Goal: Task Accomplishment & Management: Use online tool/utility

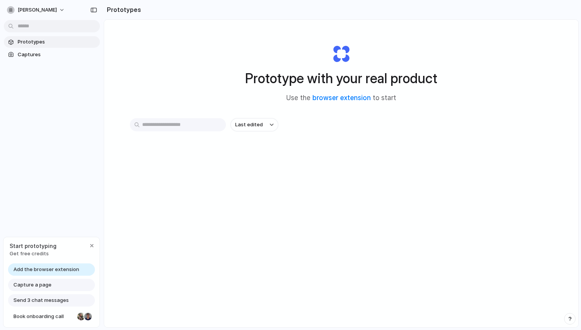
click at [59, 286] on div "Capture a page" at bounding box center [51, 284] width 87 height 12
click at [55, 283] on div "Capture a page" at bounding box center [51, 284] width 87 height 12
click at [92, 245] on div "button" at bounding box center [92, 245] width 6 height 6
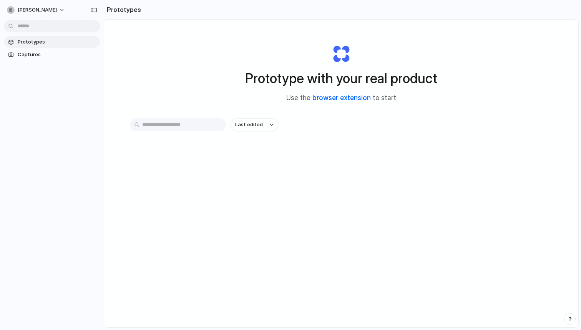
click at [332, 99] on link "browser extension" at bounding box center [342, 98] width 58 height 8
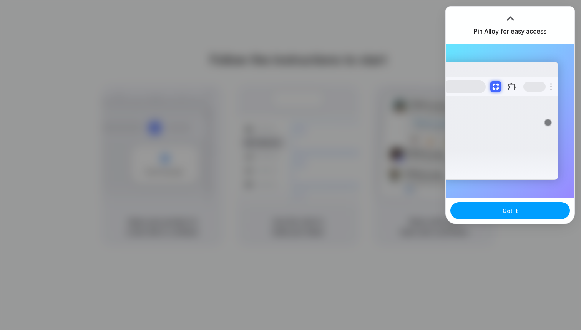
click at [508, 217] on button "Got it" at bounding box center [511, 210] width 120 height 17
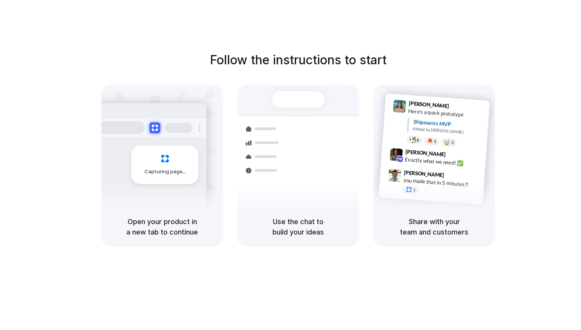
click at [525, 110] on div "Follow the instructions to start Capturing page Open your product in a new tab …" at bounding box center [298, 148] width 581 height 195
click at [425, 31] on div "Follow the instructions to start Capturing page Open your product in a new tab …" at bounding box center [298, 172] width 597 height 345
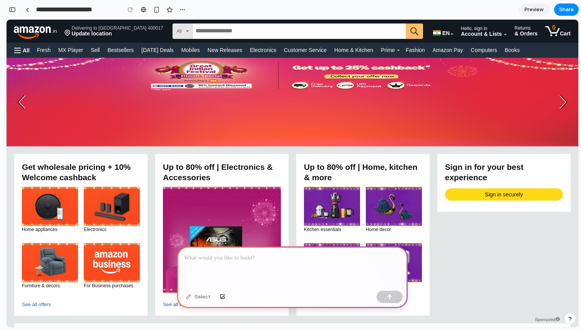
click at [201, 258] on p at bounding box center [292, 257] width 217 height 9
click at [243, 258] on p "**********" at bounding box center [292, 257] width 217 height 9
click at [292, 261] on p "**********" at bounding box center [292, 257] width 217 height 9
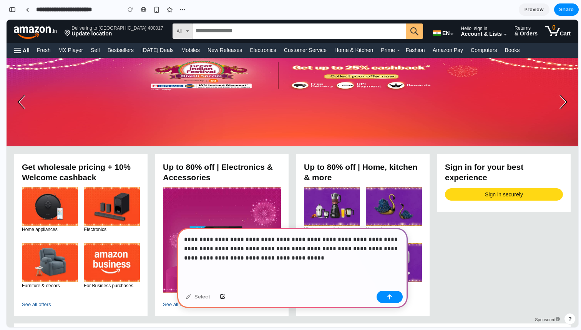
click at [290, 240] on p "**********" at bounding box center [292, 249] width 217 height 28
click at [321, 239] on p "**********" at bounding box center [292, 249] width 217 height 28
click at [372, 258] on p "**********" at bounding box center [292, 249] width 217 height 28
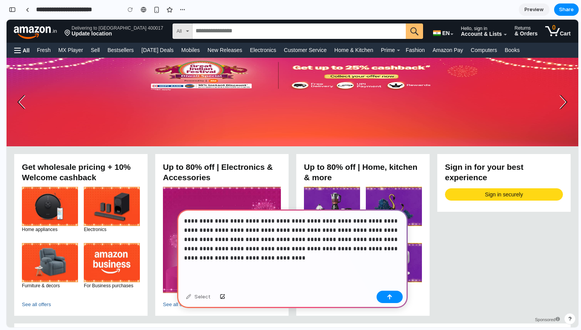
click at [387, 250] on p "**********" at bounding box center [292, 239] width 217 height 46
click at [293, 258] on p "**********" at bounding box center [292, 239] width 217 height 46
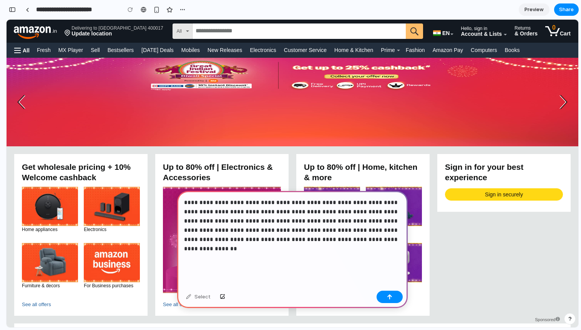
click at [233, 231] on p "**********" at bounding box center [292, 230] width 217 height 65
click at [296, 238] on p "**********" at bounding box center [292, 230] width 217 height 65
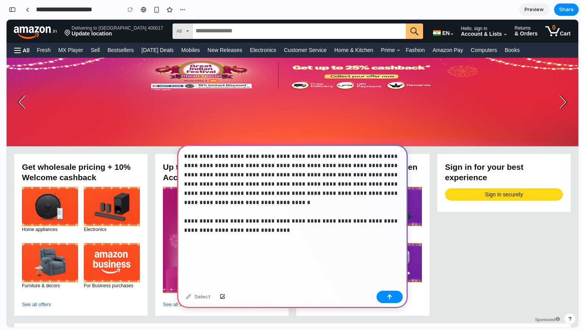
click at [396, 222] on p "**********" at bounding box center [292, 207] width 217 height 111
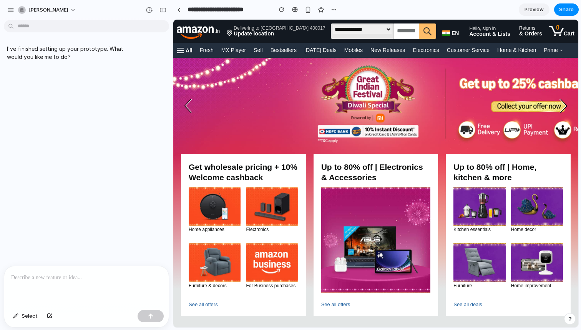
click at [44, 278] on p at bounding box center [86, 277] width 151 height 9
paste div
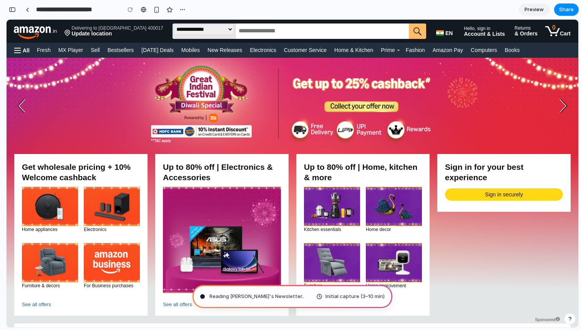
type input "**********"
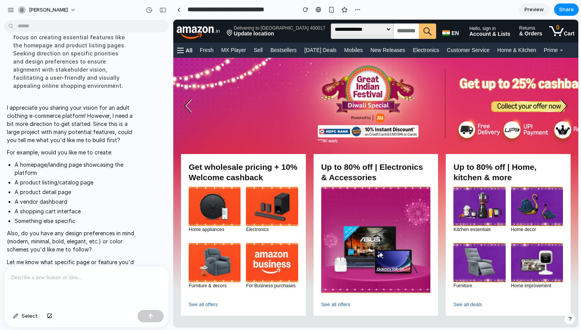
click at [246, 168] on h2 "Get wholesale pricing + 10% Welcome cashback" at bounding box center [244, 172] width 110 height 21
drag, startPoint x: 208, startPoint y: 169, endPoint x: 250, endPoint y: 177, distance: 43.4
click at [250, 177] on h2 "Get wholesale pricing + 10% Welcome cashback" at bounding box center [244, 172] width 110 height 21
click at [269, 197] on img at bounding box center [272, 206] width 63 height 39
click at [369, 130] on img at bounding box center [461, 173] width 577 height 231
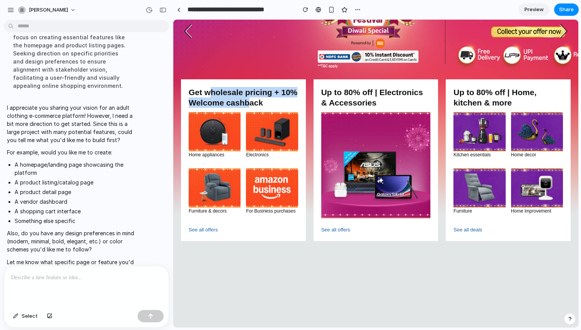
scroll to position [41, 0]
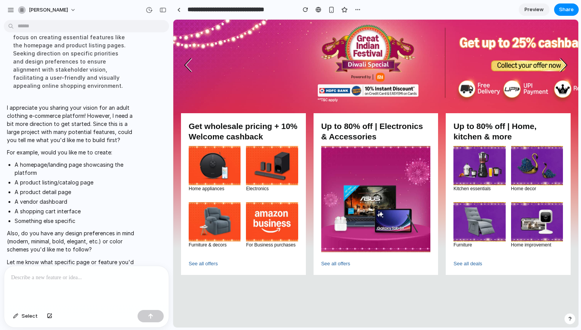
click at [352, 137] on h2 "Up to 80% off | Electronics & Accessories" at bounding box center [376, 131] width 110 height 21
click at [257, 147] on img at bounding box center [272, 165] width 63 height 39
click at [251, 131] on h2 "Get wholesale pricing + 10% Welcome cashback" at bounding box center [244, 131] width 110 height 21
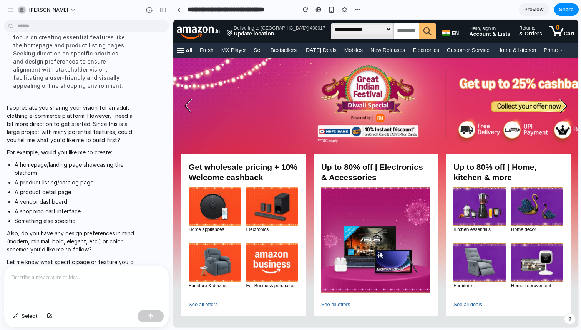
scroll to position [0, 0]
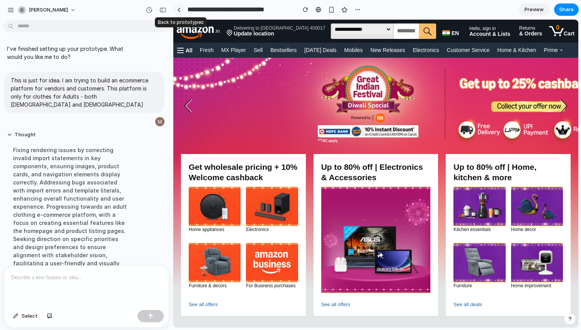
click at [178, 8] on div at bounding box center [178, 10] width 3 height 4
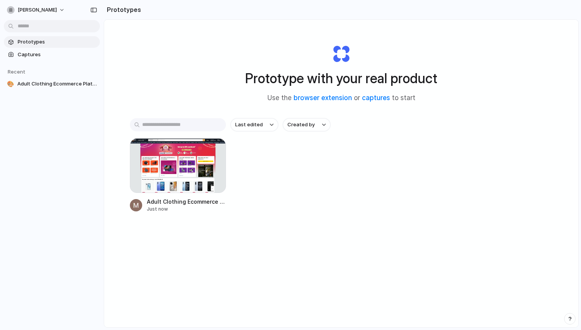
click at [34, 43] on span "Prototypes" at bounding box center [57, 42] width 79 height 8
click at [34, 58] on span "Captures" at bounding box center [57, 55] width 79 height 8
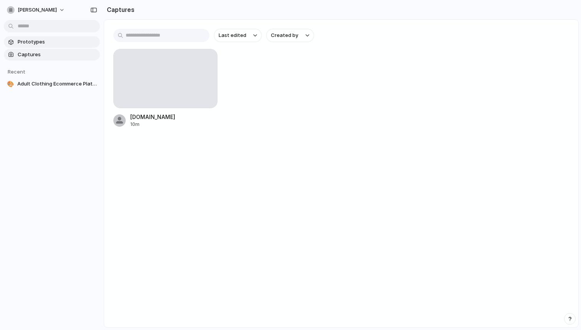
click at [29, 43] on span "Prototypes" at bounding box center [57, 42] width 79 height 8
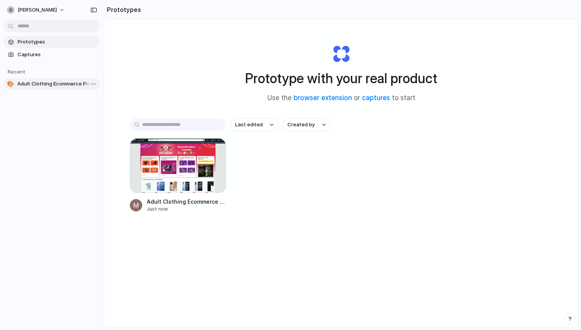
click at [46, 86] on span "Adult Clothing Ecommerce Platform" at bounding box center [57, 84] width 80 height 8
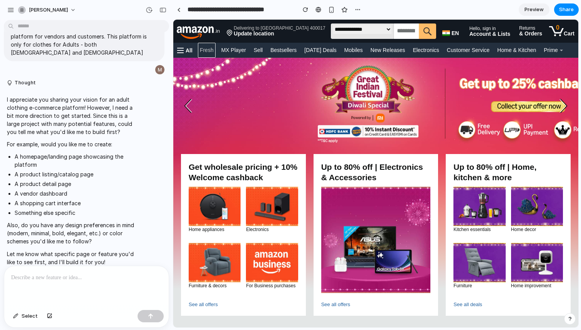
click at [205, 51] on link "Fresh" at bounding box center [207, 50] width 18 height 15
click at [186, 48] on span "All" at bounding box center [188, 50] width 9 height 5
click at [229, 45] on link "MX Player" at bounding box center [234, 50] width 29 height 15
click at [262, 47] on link "Sell" at bounding box center [258, 50] width 13 height 15
click at [286, 48] on link "Bestsellers" at bounding box center [284, 50] width 30 height 15
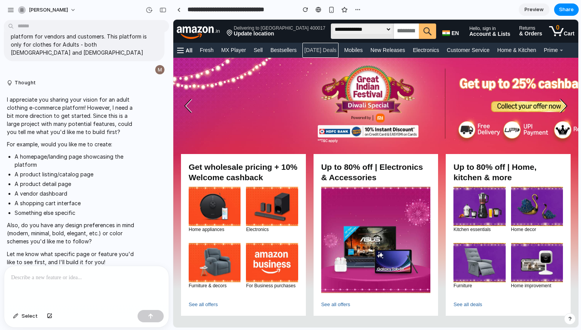
click at [319, 50] on link "[DATE] Deals" at bounding box center [321, 50] width 36 height 15
click at [351, 46] on link "Mobiles" at bounding box center [354, 50] width 22 height 15
click at [389, 45] on link "New Releases" at bounding box center [388, 50] width 38 height 15
click at [424, 47] on link "Electronics" at bounding box center [426, 50] width 30 height 15
click at [467, 46] on link "Customer Service" at bounding box center [468, 50] width 47 height 15
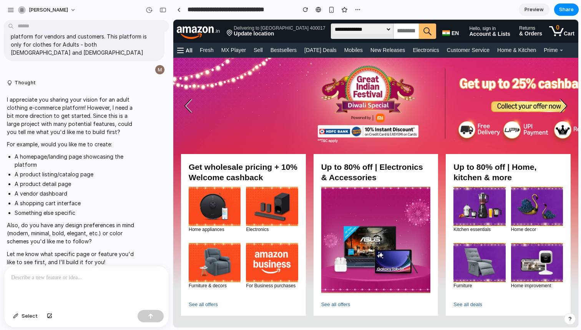
click at [20, 278] on p at bounding box center [86, 277] width 151 height 9
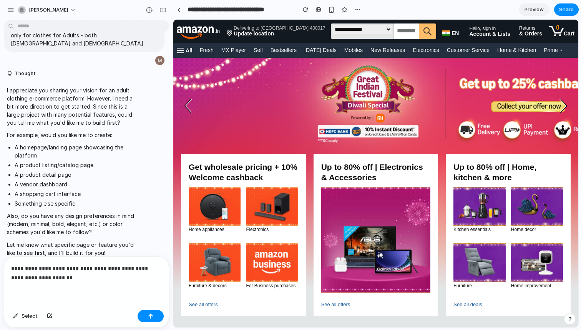
scroll to position [115, 0]
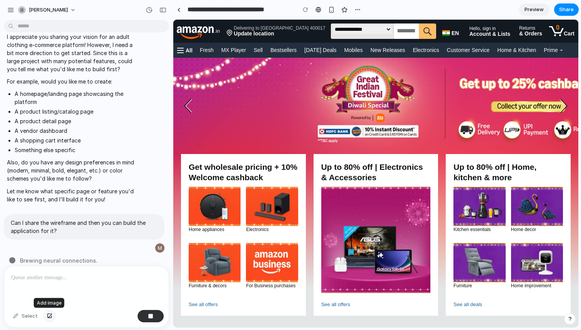
click at [47, 312] on button "button" at bounding box center [49, 316] width 13 height 12
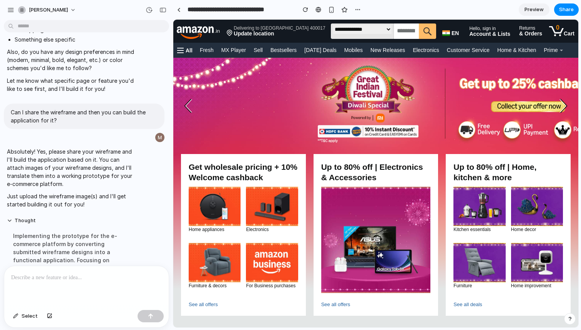
scroll to position [223, 0]
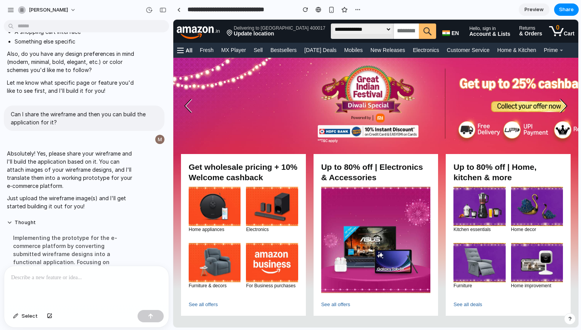
click at [49, 283] on div at bounding box center [86, 286] width 165 height 41
click at [190, 329] on div "**********" at bounding box center [377, 165] width 408 height 330
click at [47, 312] on button "button" at bounding box center [49, 316] width 13 height 12
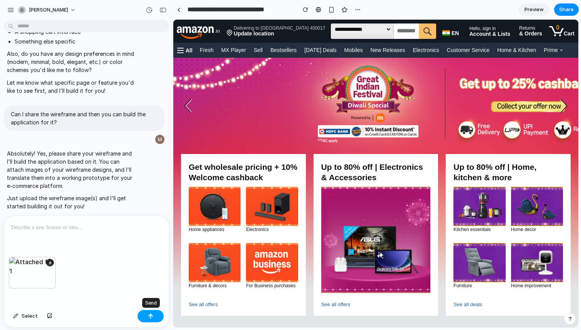
click at [155, 313] on button "button" at bounding box center [151, 316] width 26 height 12
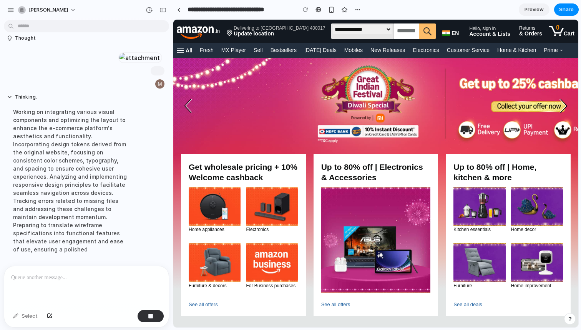
scroll to position [422, 0]
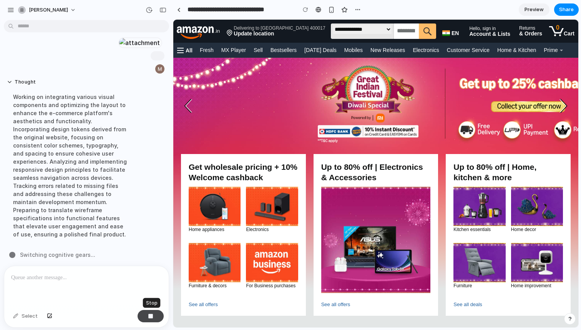
click at [152, 315] on div "button" at bounding box center [150, 315] width 5 height 5
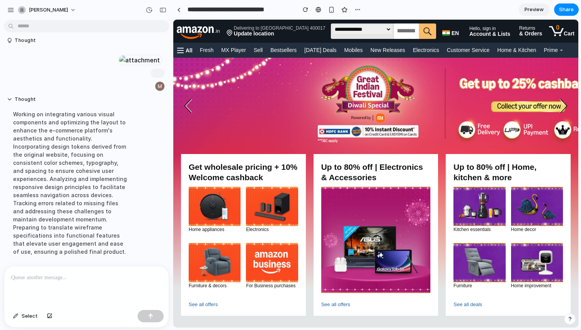
scroll to position [0, 0]
click at [42, 281] on p at bounding box center [86, 277] width 151 height 9
click at [48, 317] on div "button" at bounding box center [49, 315] width 5 height 5
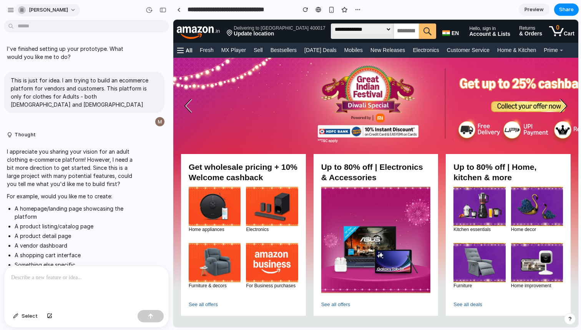
click at [28, 10] on div "[PERSON_NAME]" at bounding box center [43, 10] width 50 height 8
click at [178, 10] on div "Settings Invite members Change theme Sign out" at bounding box center [290, 165] width 581 height 330
click at [180, 10] on div at bounding box center [178, 10] width 3 height 4
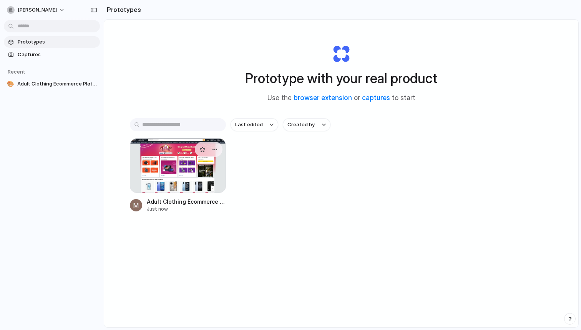
click at [200, 158] on div at bounding box center [178, 165] width 96 height 55
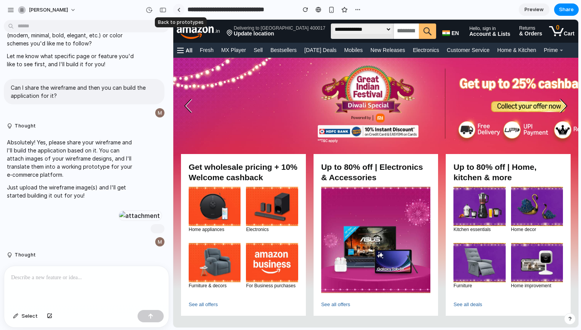
click at [178, 10] on div at bounding box center [178, 10] width 3 height 4
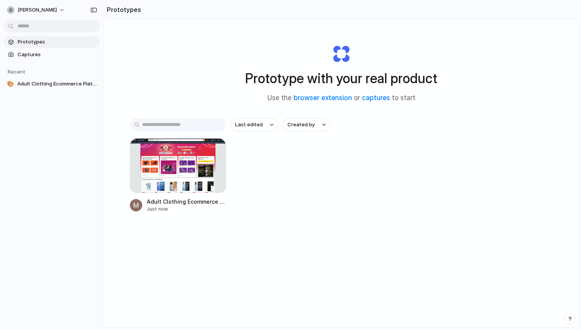
click at [68, 43] on span "Prototypes" at bounding box center [57, 42] width 79 height 8
click at [60, 23] on body "[PERSON_NAME] Prototypes Captures Recent 🎨 Adult Clothing Ecommerce Platform Pr…" at bounding box center [290, 165] width 581 height 330
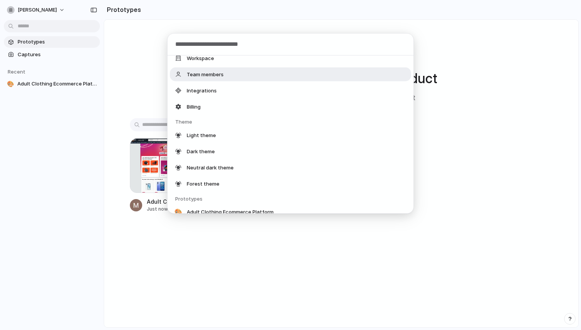
scroll to position [133, 0]
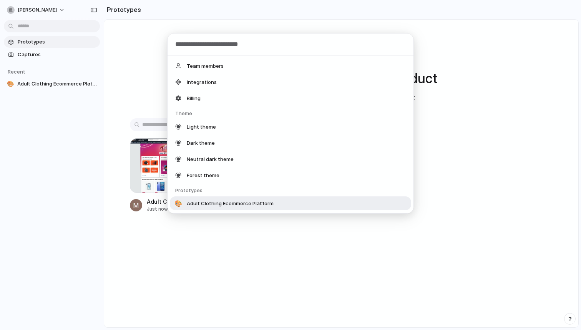
click at [222, 250] on div "Actions Invite team member Navigation Captures Libraries Settings Settings Acco…" at bounding box center [290, 165] width 581 height 330
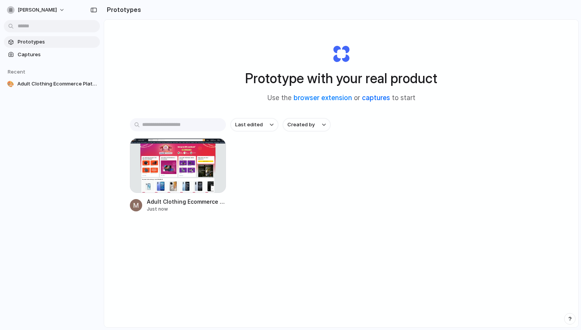
click at [381, 98] on link "captures" at bounding box center [376, 98] width 28 height 8
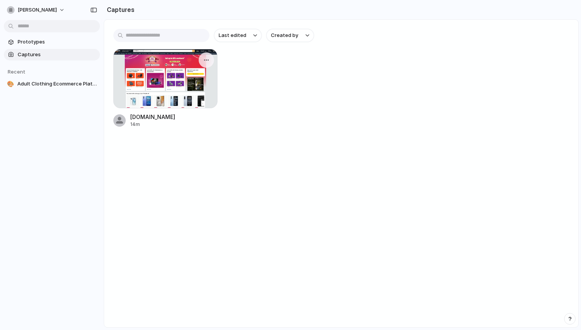
click at [172, 84] on div at bounding box center [165, 78] width 104 height 59
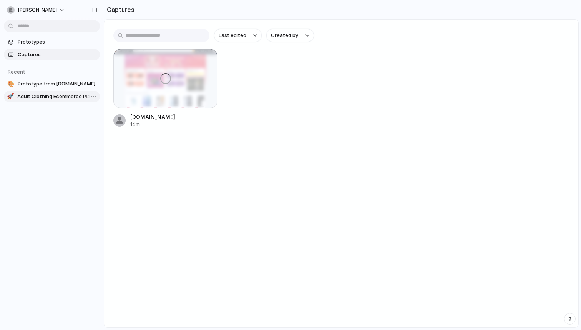
click at [68, 94] on span "Adult Clothing Ecommerce Platform" at bounding box center [57, 97] width 80 height 8
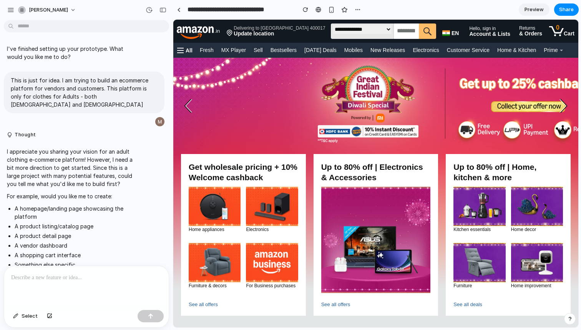
scroll to position [255, 0]
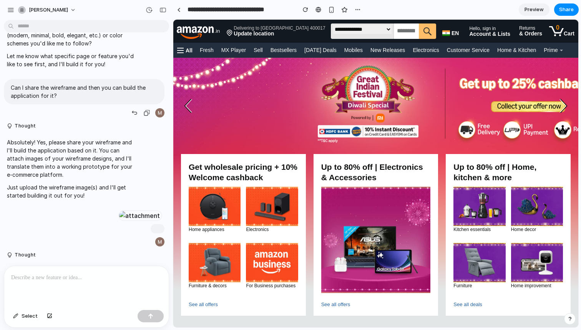
type input "**********"
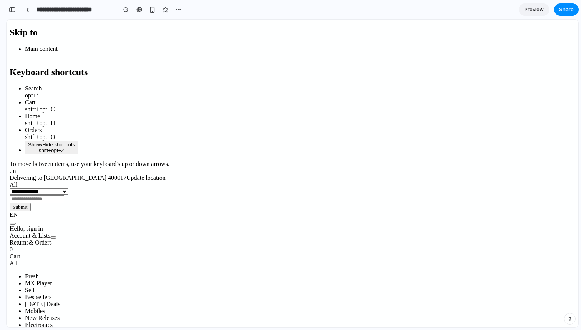
click at [127, 174] on span "Update location" at bounding box center [146, 177] width 39 height 7
click at [153, 10] on div "button" at bounding box center [152, 10] width 7 height 7
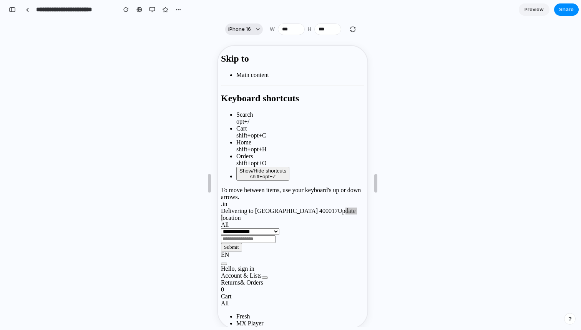
click at [257, 27] on button "iPhone 16" at bounding box center [244, 29] width 38 height 12
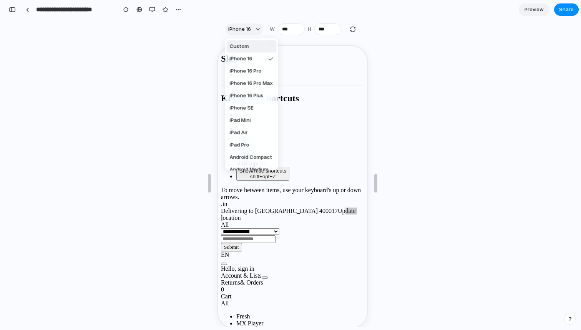
click at [176, 48] on div "Custom iPhone 16 iPhone 16 Pro iPhone 16 Pro Max iPhone 16 Plus iPhone SE iPad …" at bounding box center [290, 165] width 581 height 330
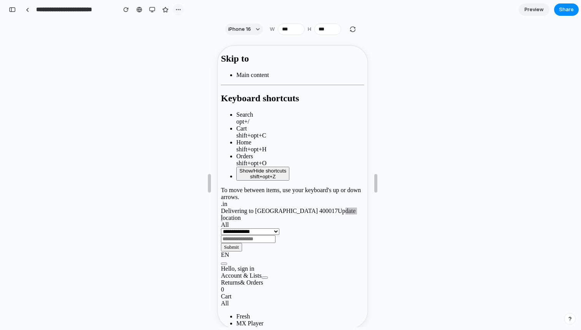
click at [179, 7] on div "button" at bounding box center [178, 10] width 6 height 6
click at [195, 40] on span "Delete" at bounding box center [194, 39] width 16 height 8
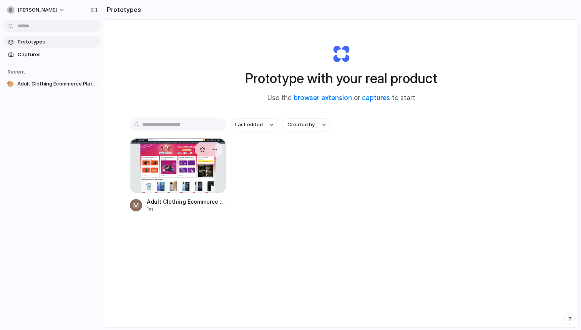
click at [202, 173] on div at bounding box center [178, 165] width 96 height 55
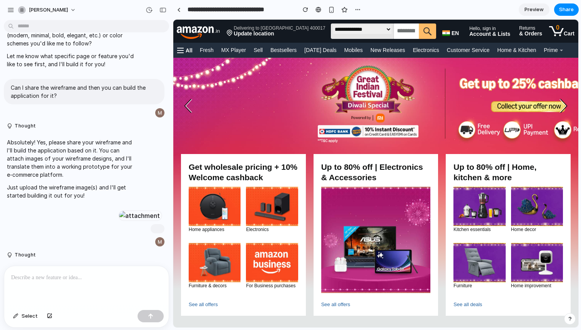
click at [53, 287] on div at bounding box center [86, 286] width 165 height 41
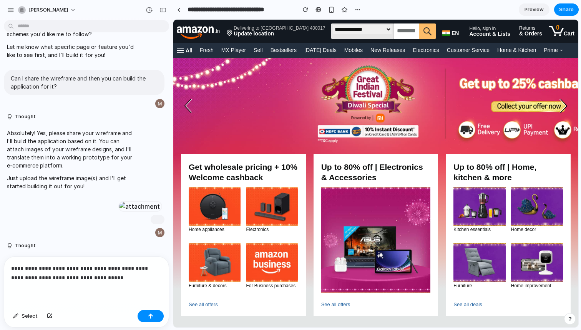
scroll to position [274, 0]
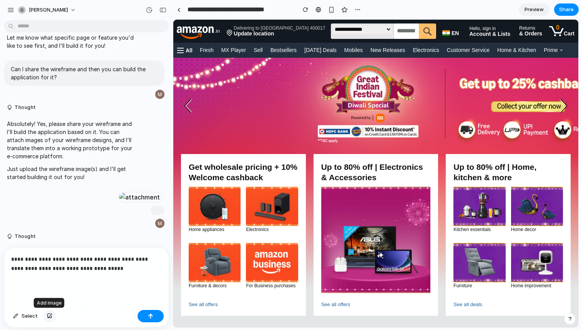
click at [48, 316] on div "button" at bounding box center [49, 315] width 5 height 5
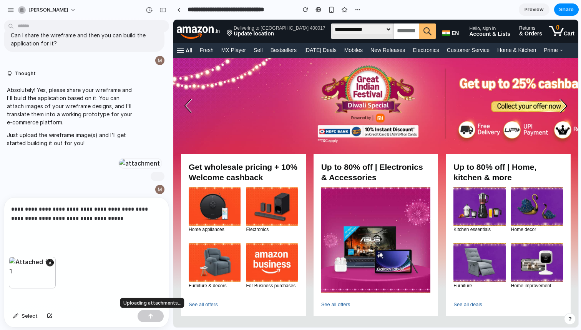
click at [160, 315] on div at bounding box center [151, 316] width 26 height 12
click at [97, 208] on p "**********" at bounding box center [86, 218] width 151 height 28
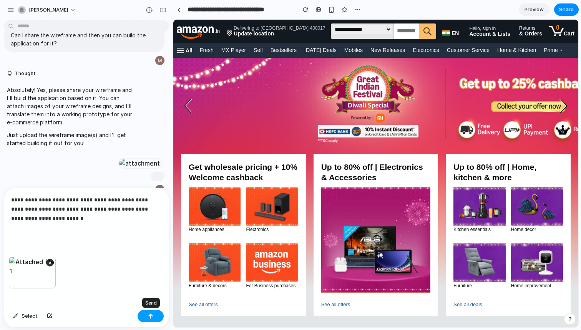
click at [147, 318] on button "button" at bounding box center [151, 316] width 26 height 12
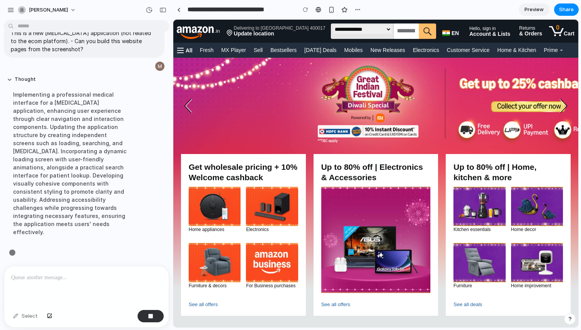
scroll to position [510, 0]
